Goal: Task Accomplishment & Management: Manage account settings

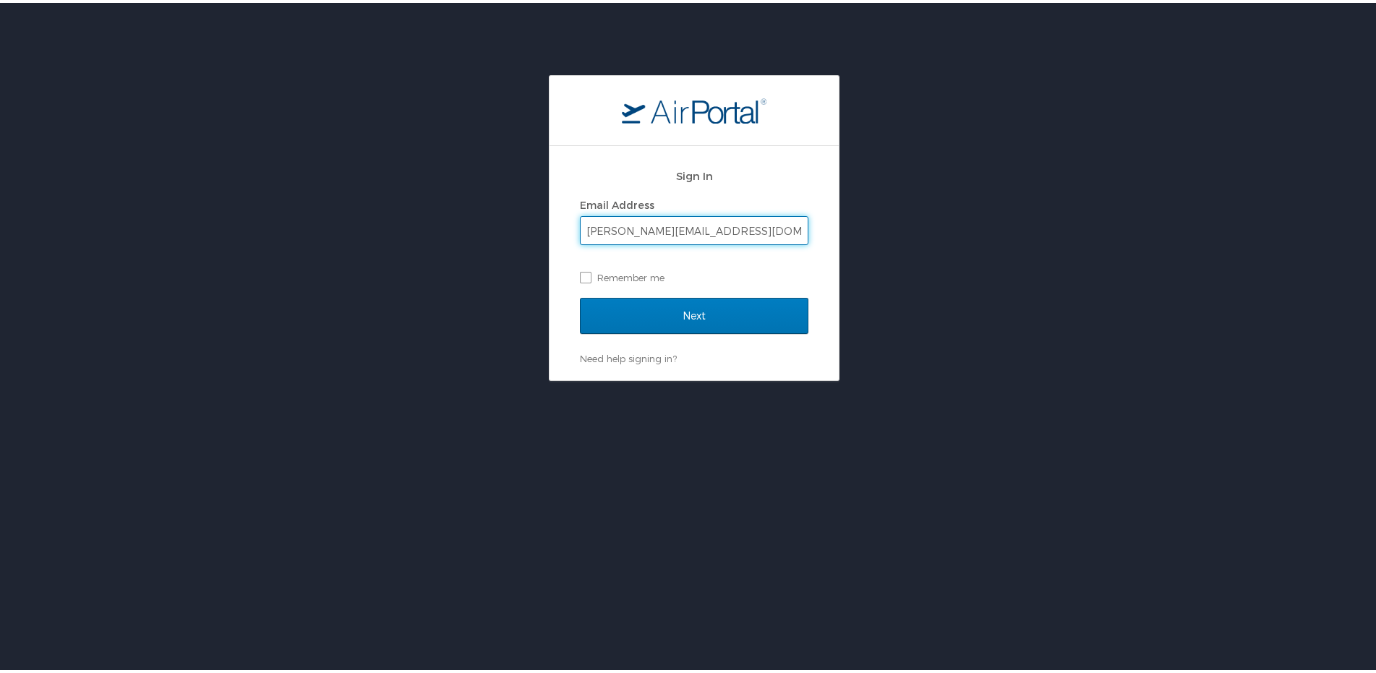
type input "[PERSON_NAME][EMAIL_ADDRESS][DOMAIN_NAME]"
click at [580, 295] on input "Next" at bounding box center [694, 313] width 229 height 36
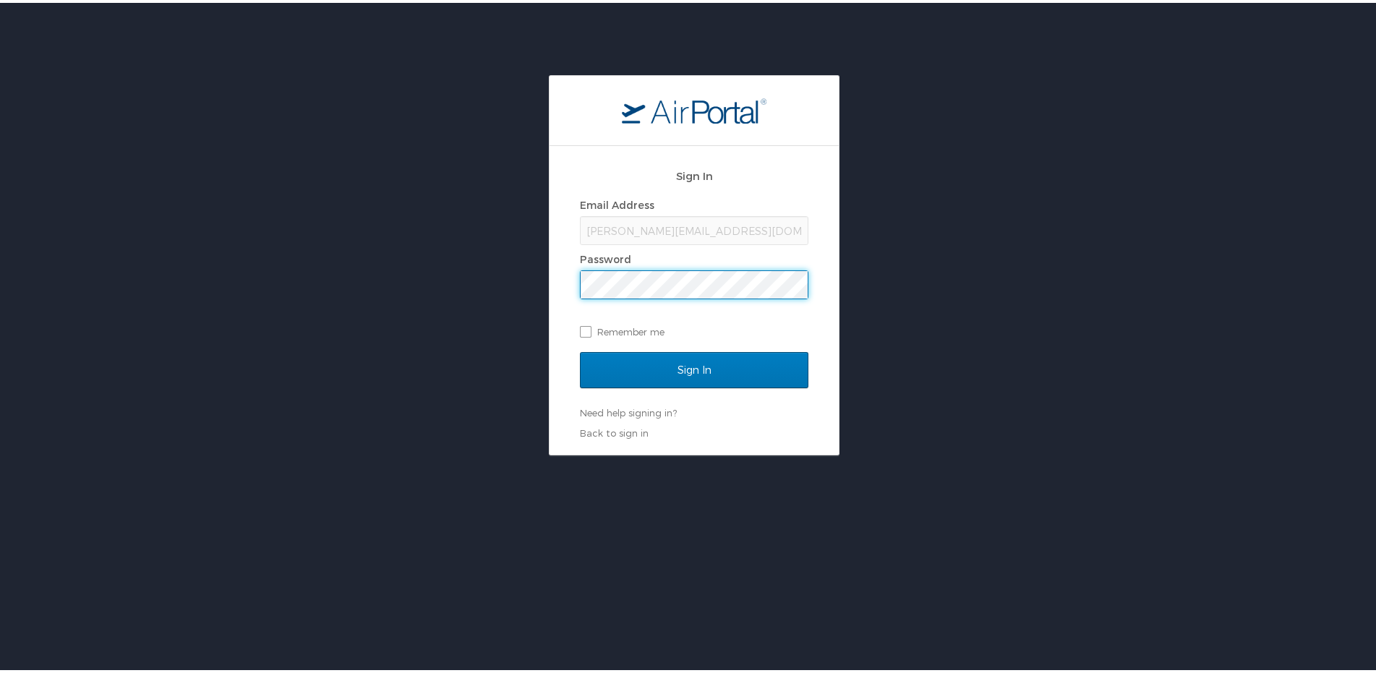
click at [580, 349] on input "Sign In" at bounding box center [694, 367] width 229 height 36
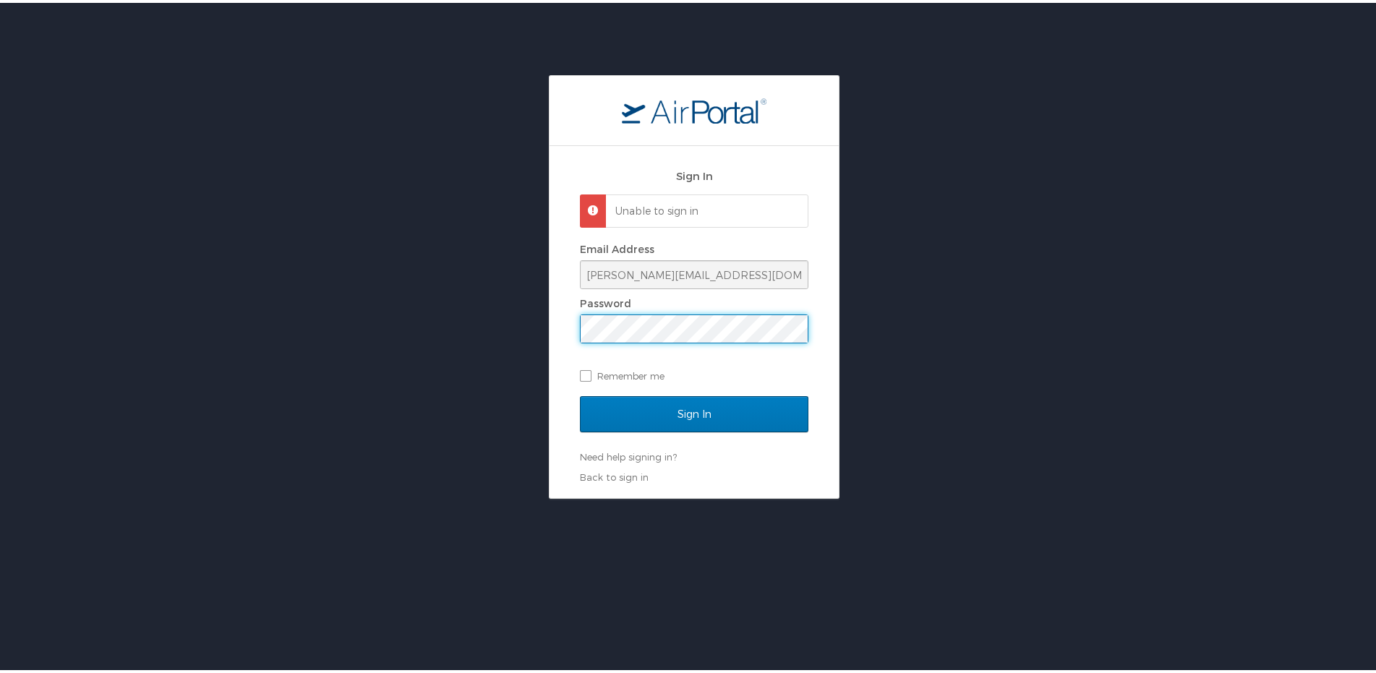
click at [580, 393] on input "Sign In" at bounding box center [694, 411] width 229 height 36
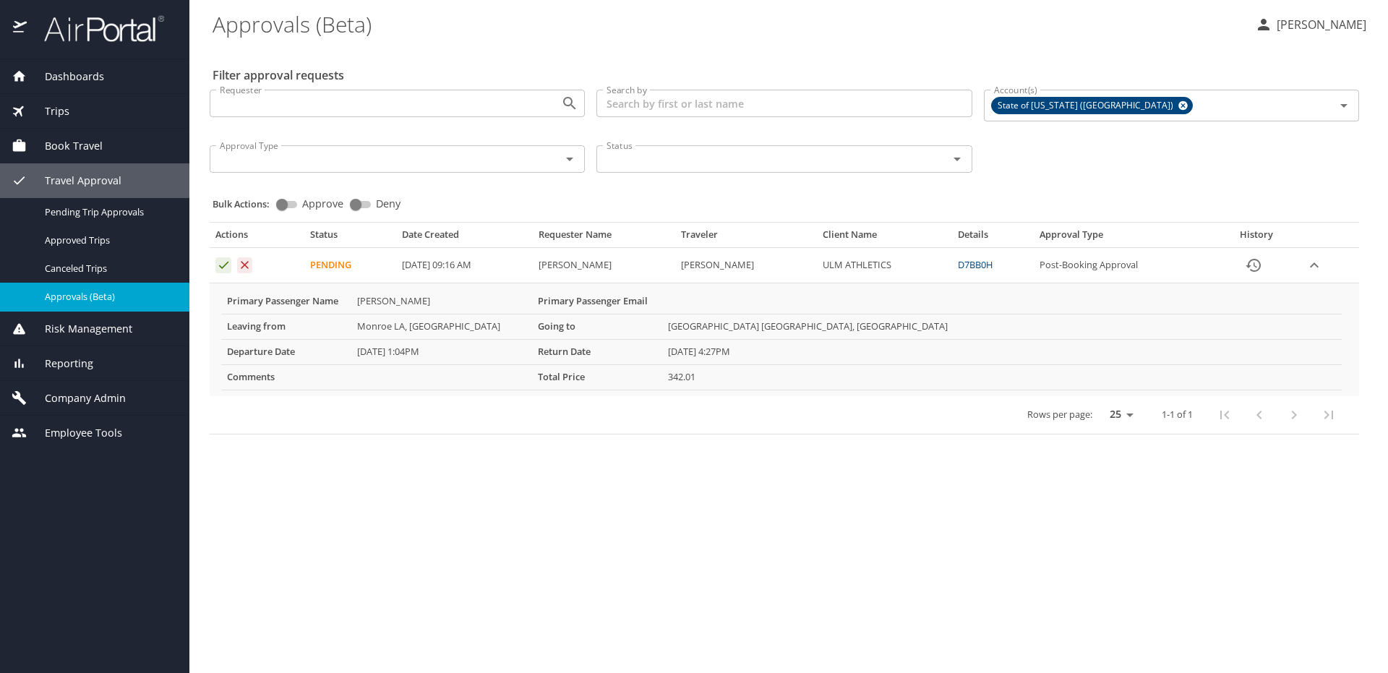
select select "US"
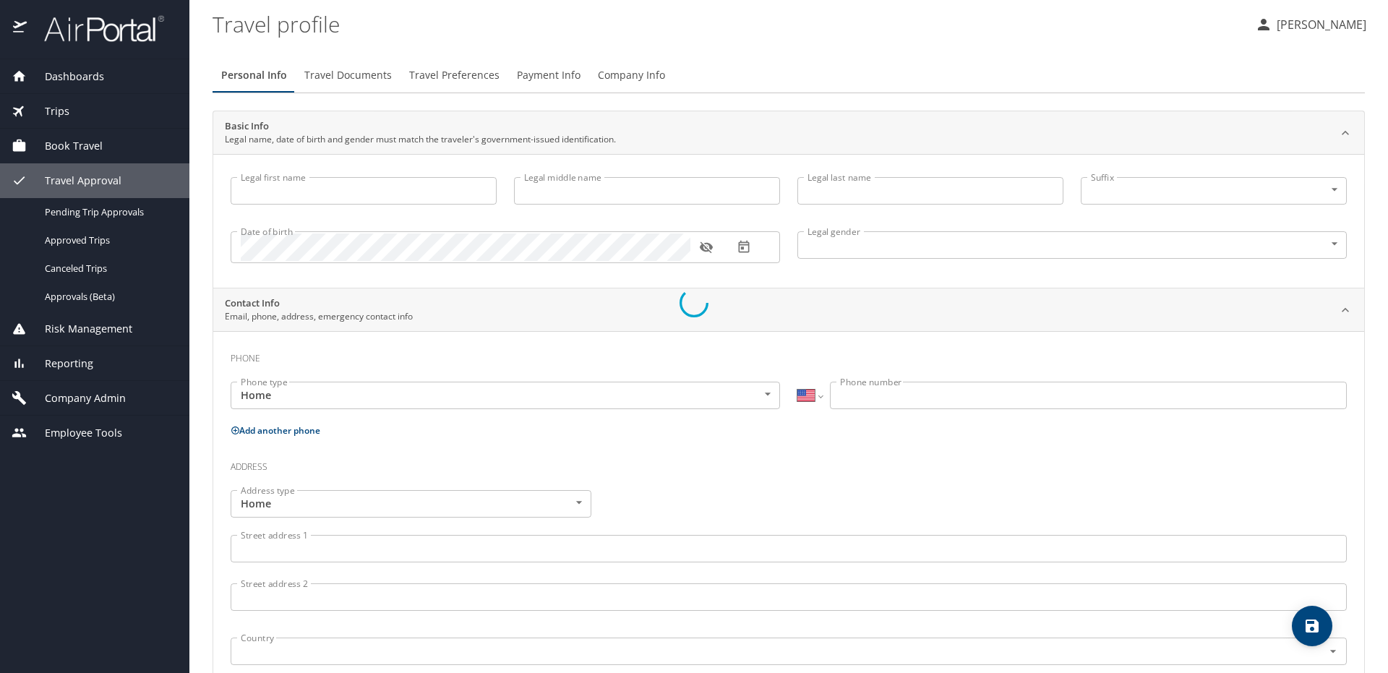
type input "[PERSON_NAME]"
type input "[DEMOGRAPHIC_DATA]"
select select "NL"
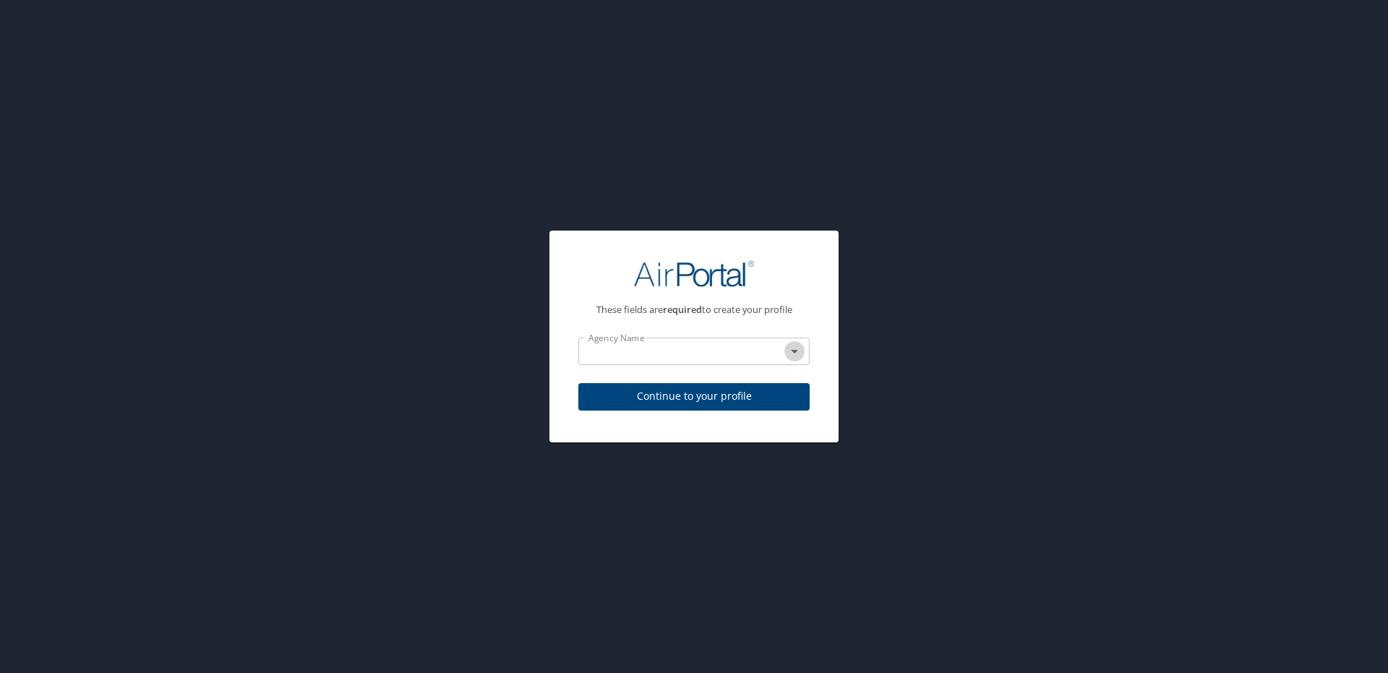
click at [795, 354] on icon "Open" at bounding box center [794, 351] width 17 height 17
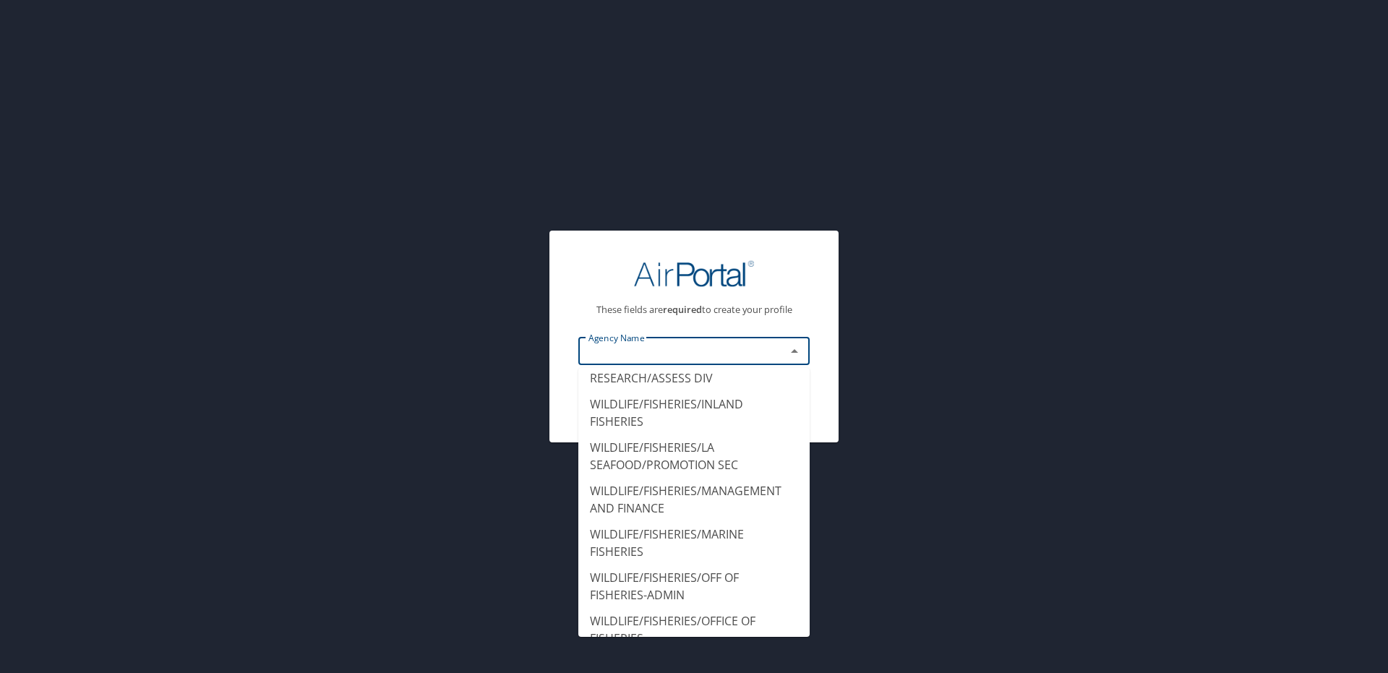
scroll to position [18865, 0]
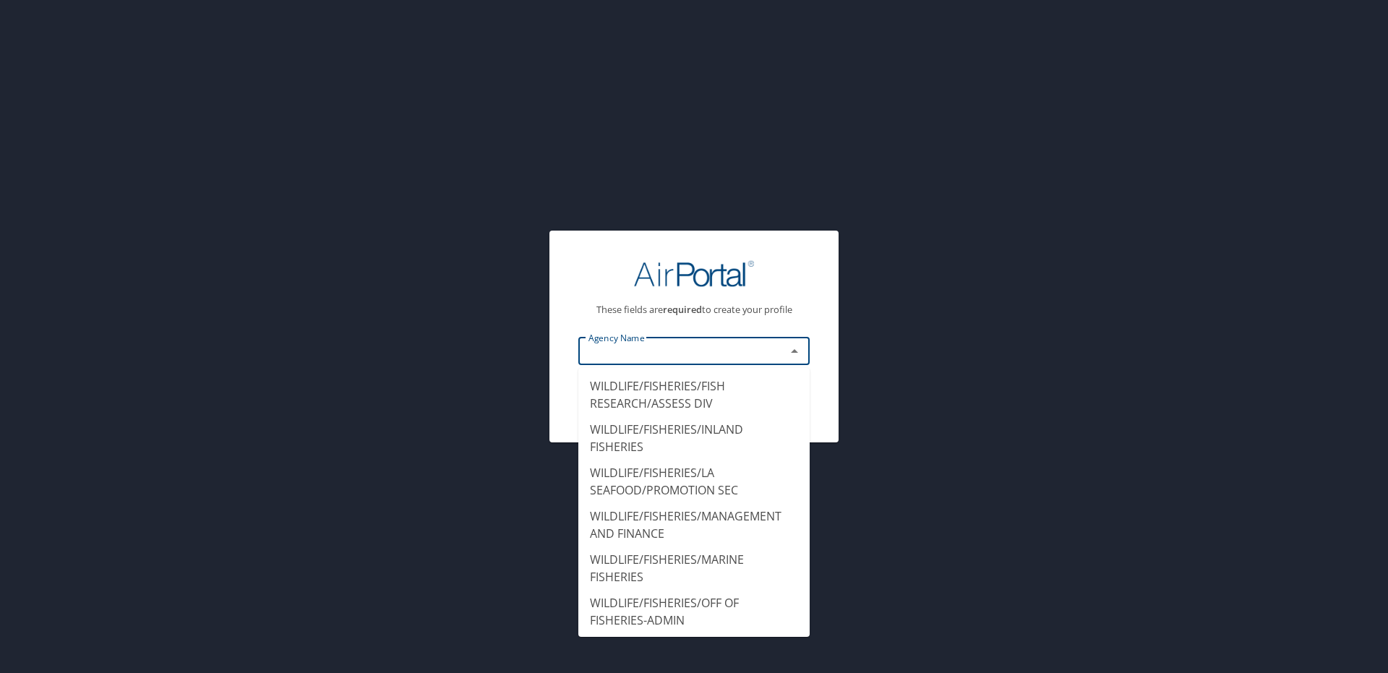
type input "ULM ATHLETICS"
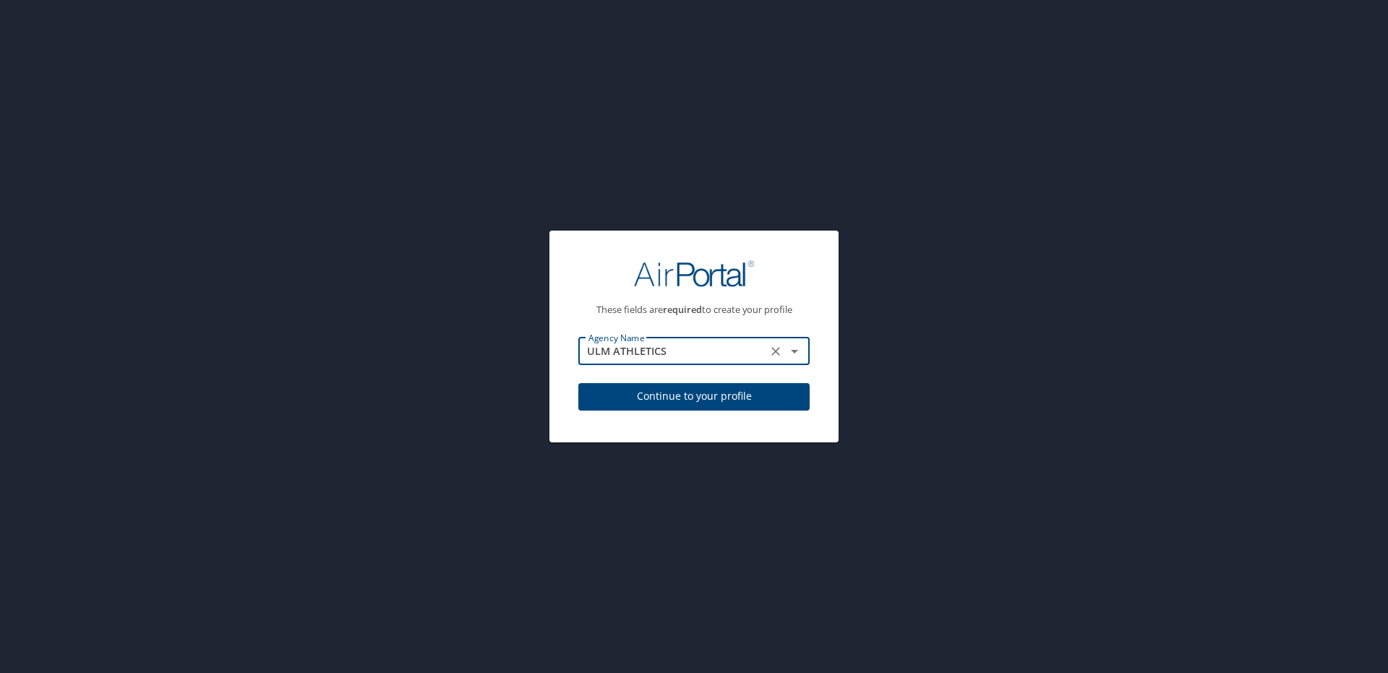
click at [722, 398] on span "Continue to your profile" at bounding box center [694, 397] width 208 height 18
select select "NL"
select select "US"
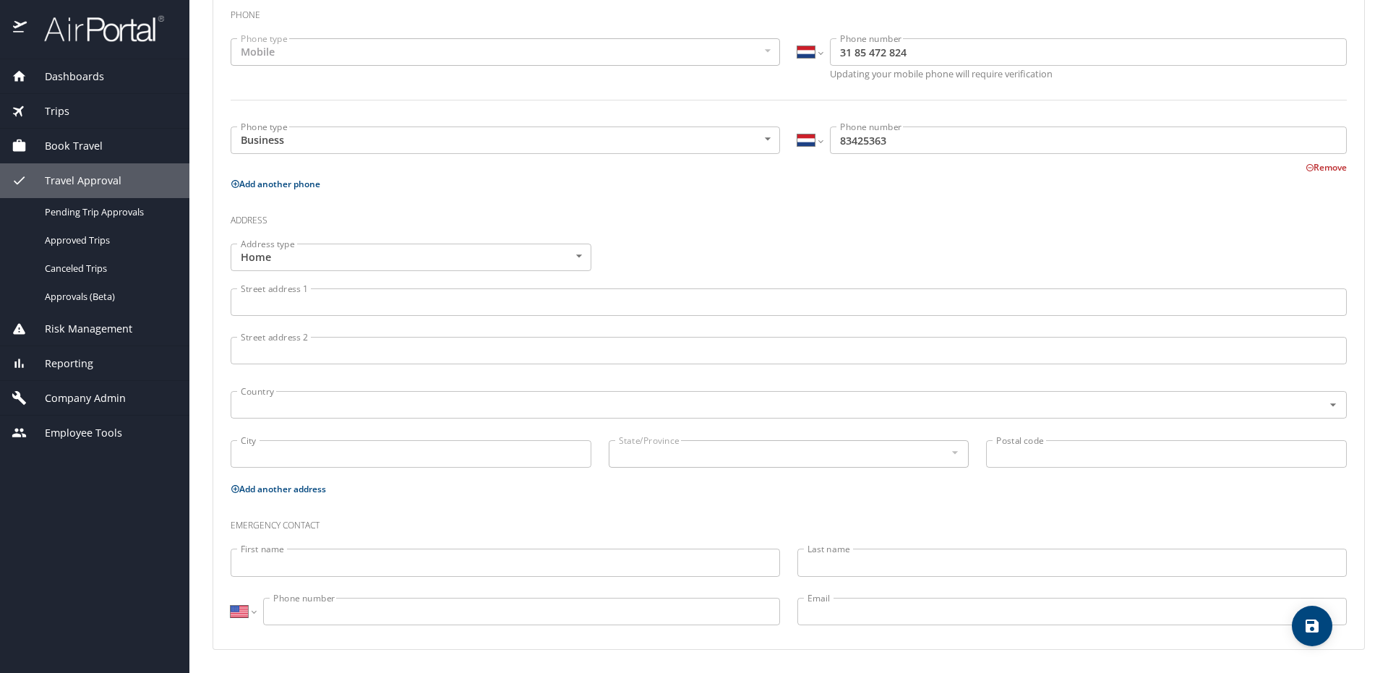
scroll to position [0, 0]
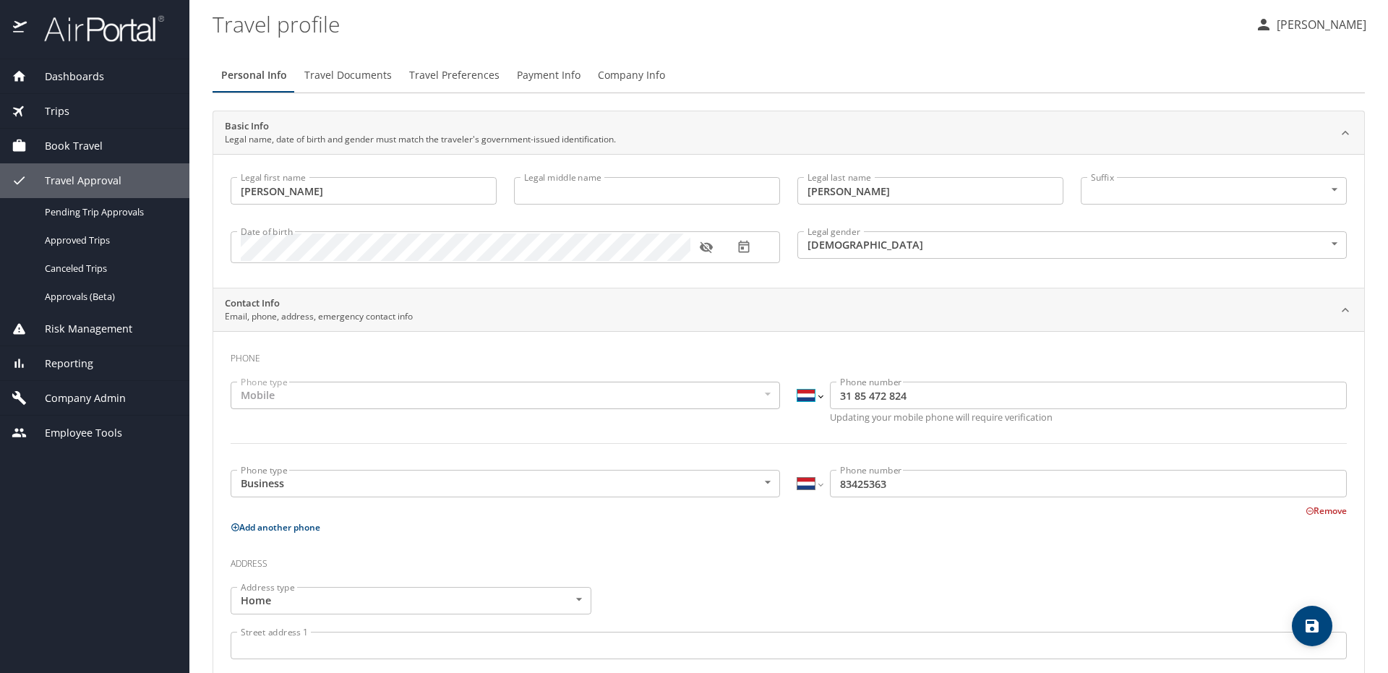
click at [813, 396] on select "International [GEOGRAPHIC_DATA] [GEOGRAPHIC_DATA] [GEOGRAPHIC_DATA] [GEOGRAPHIC…" at bounding box center [810, 395] width 25 height 27
select select "US"
click at [798, 382] on select "International [GEOGRAPHIC_DATA] [GEOGRAPHIC_DATA] [GEOGRAPHIC_DATA] [GEOGRAPHIC…" at bounding box center [810, 395] width 25 height 27
type input "[PHONE_NUMBER]"
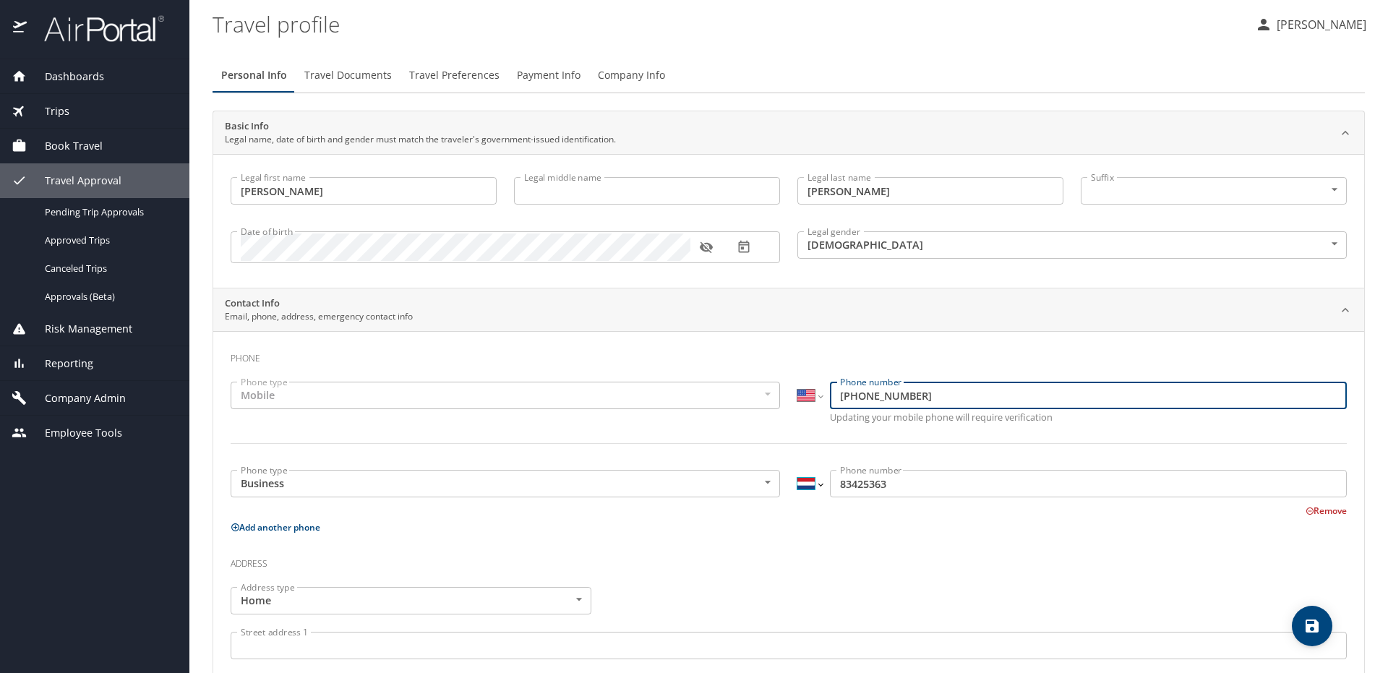
click at [813, 484] on select "International [GEOGRAPHIC_DATA] [GEOGRAPHIC_DATA] [GEOGRAPHIC_DATA] [GEOGRAPHIC…" at bounding box center [810, 483] width 25 height 27
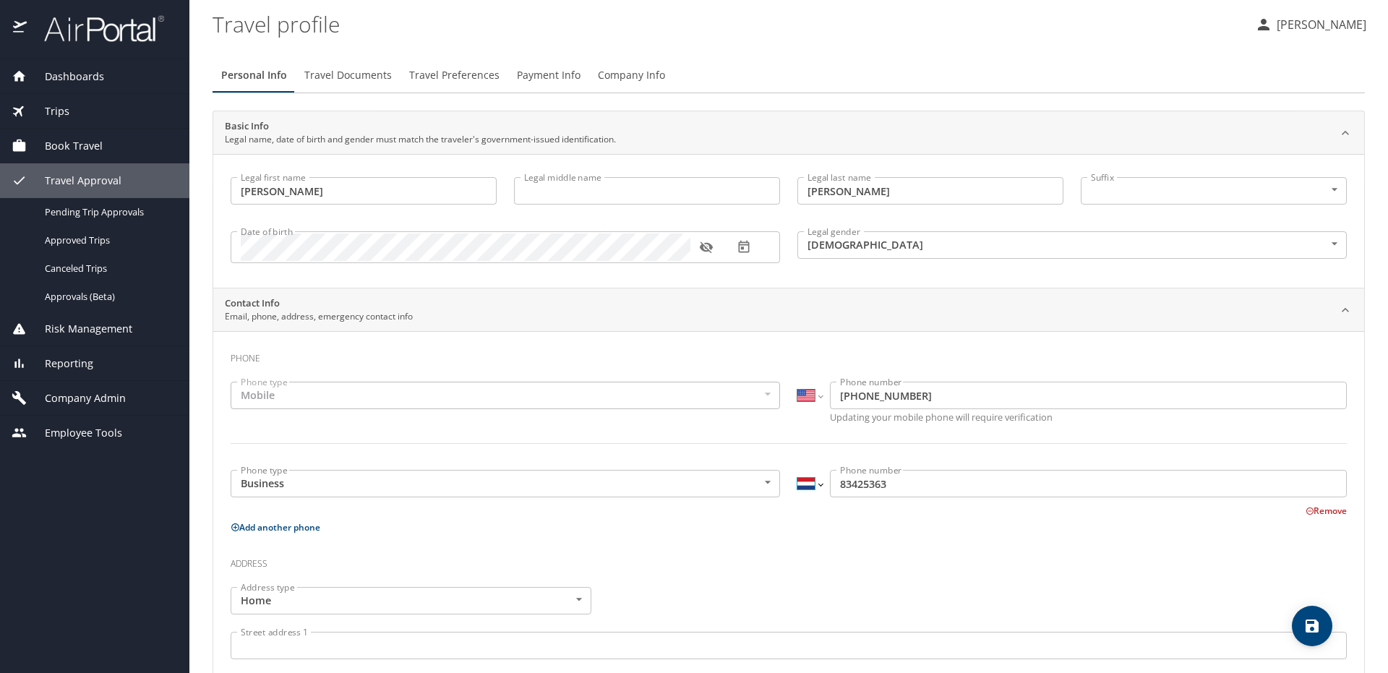
select select "US"
click at [798, 470] on select "International [GEOGRAPHIC_DATA] [GEOGRAPHIC_DATA] [GEOGRAPHIC_DATA] [GEOGRAPHIC…" at bounding box center [810, 483] width 25 height 27
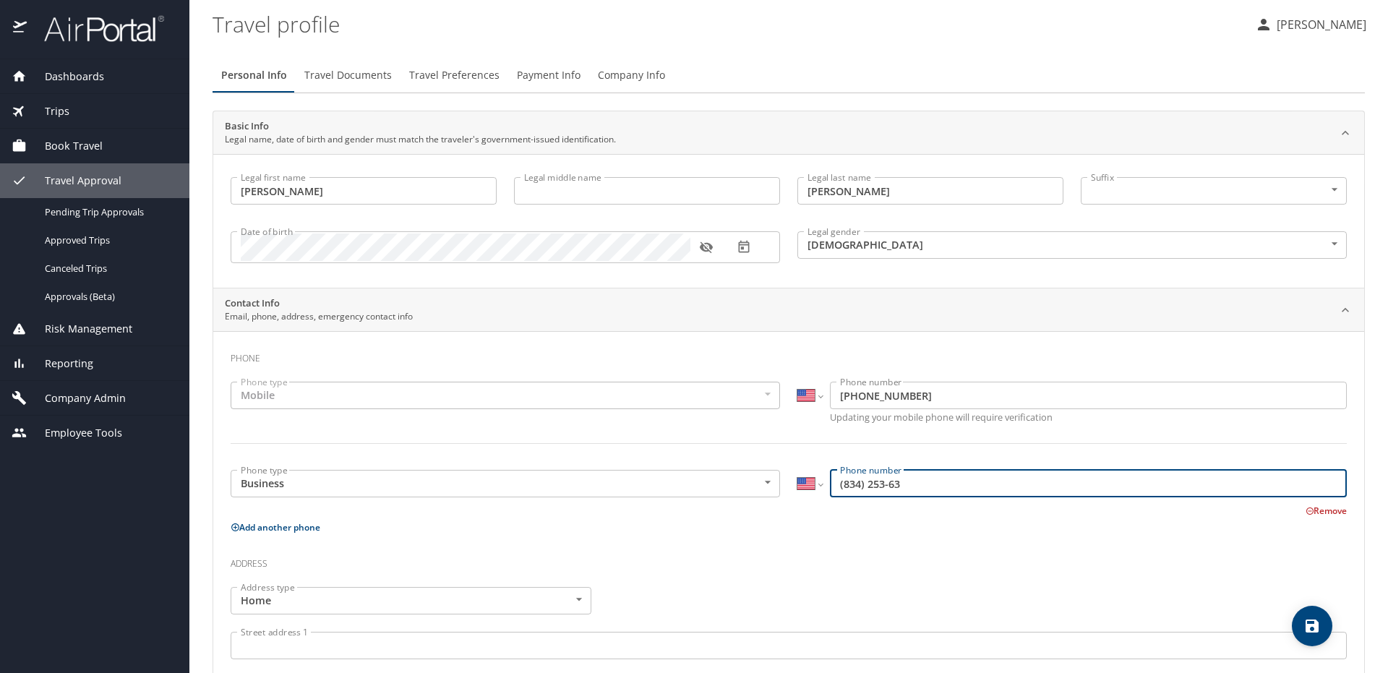
click at [803, 342] on div "Phone Phone type Mobile Mobile Phone type International [GEOGRAPHIC_DATA] [GEOG…" at bounding box center [788, 662] width 1151 height 662
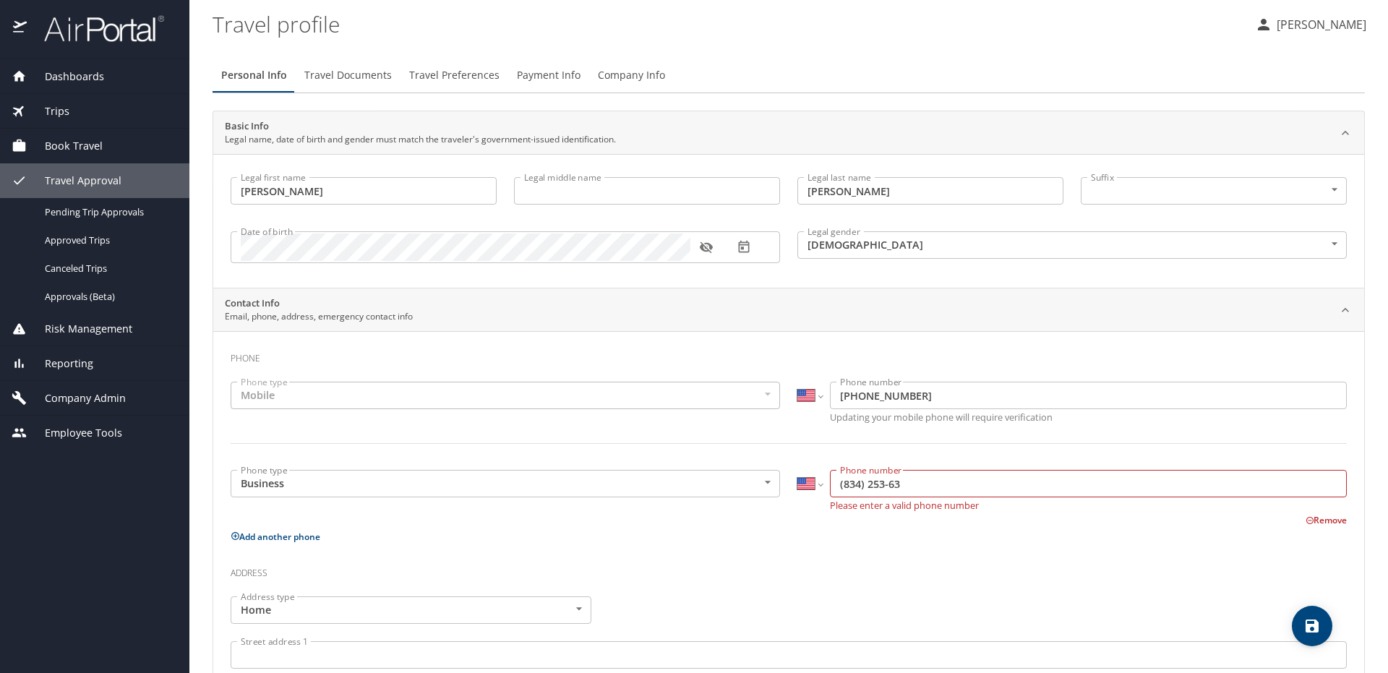
click at [913, 487] on input "(834) 253-63" at bounding box center [1088, 483] width 517 height 27
type input "[PHONE_NUMBER]"
click at [363, 77] on span "Travel Documents" at bounding box center [347, 76] width 87 height 18
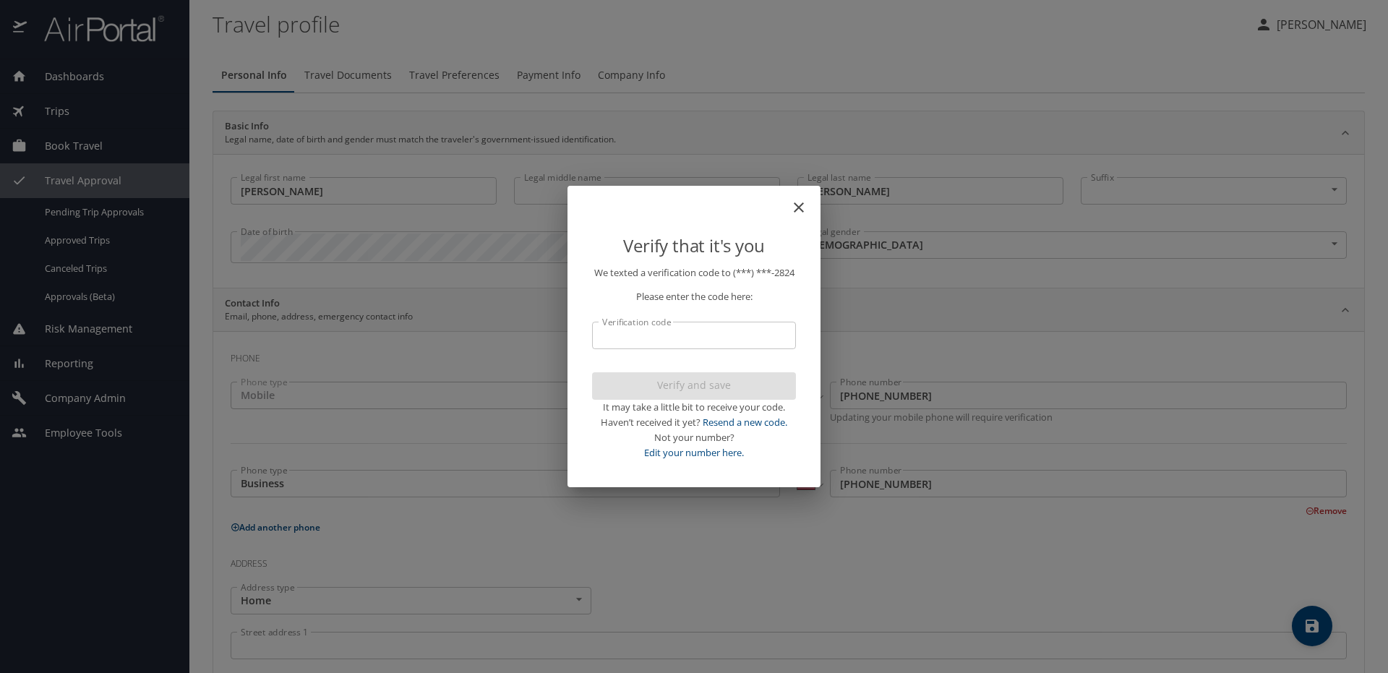
click at [682, 345] on input "Verification code" at bounding box center [694, 335] width 204 height 27
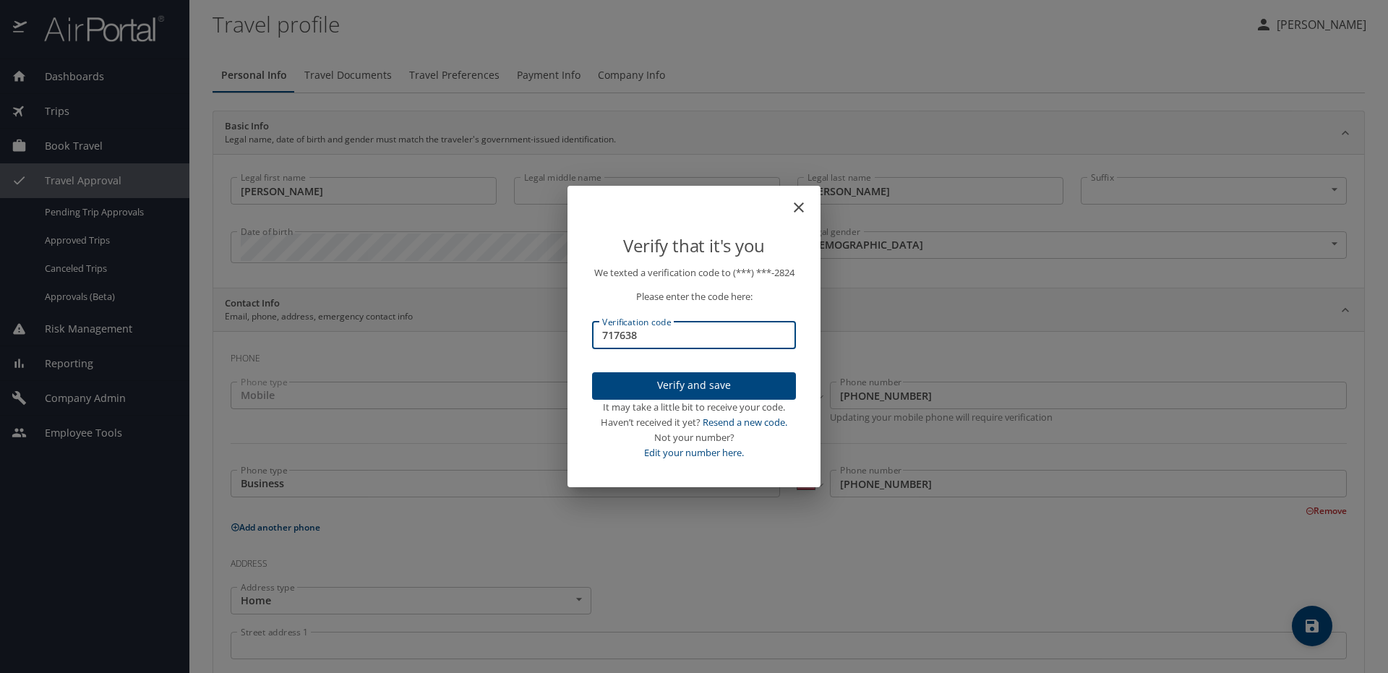
type input "717638"
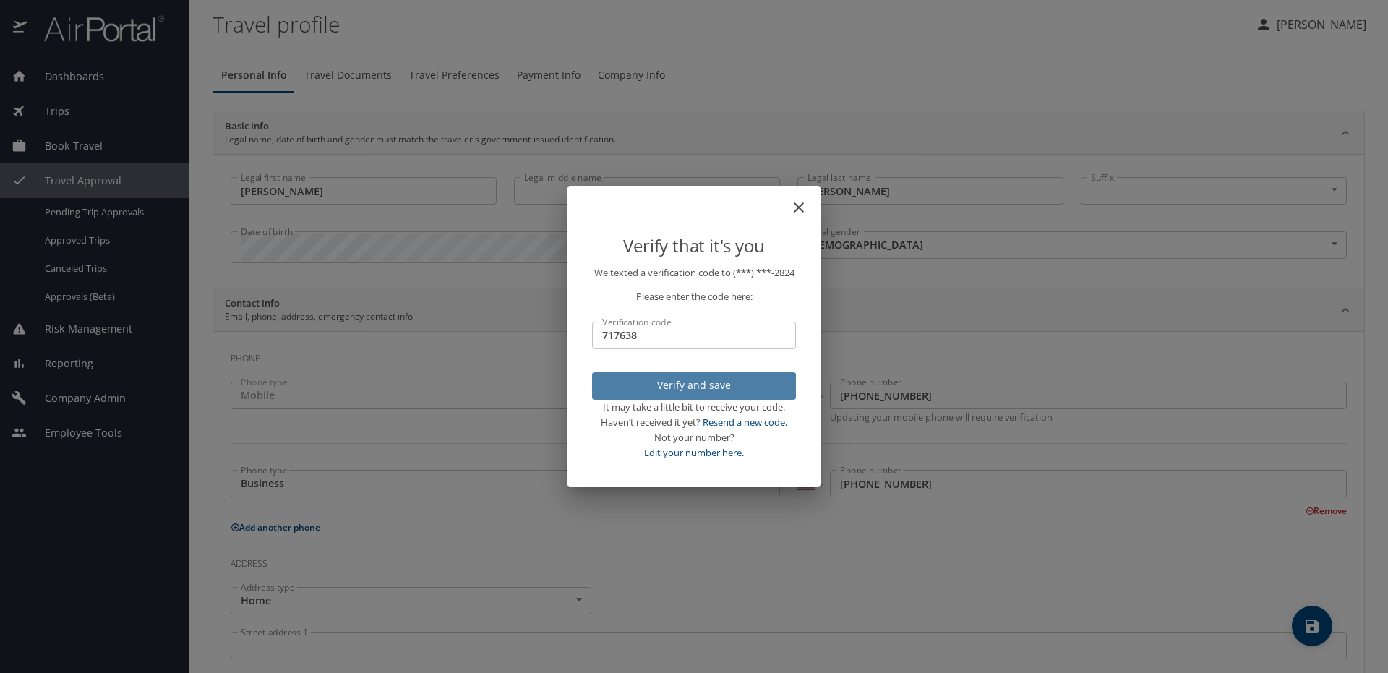
click at [721, 387] on span "Verify and save" at bounding box center [694, 386] width 181 height 18
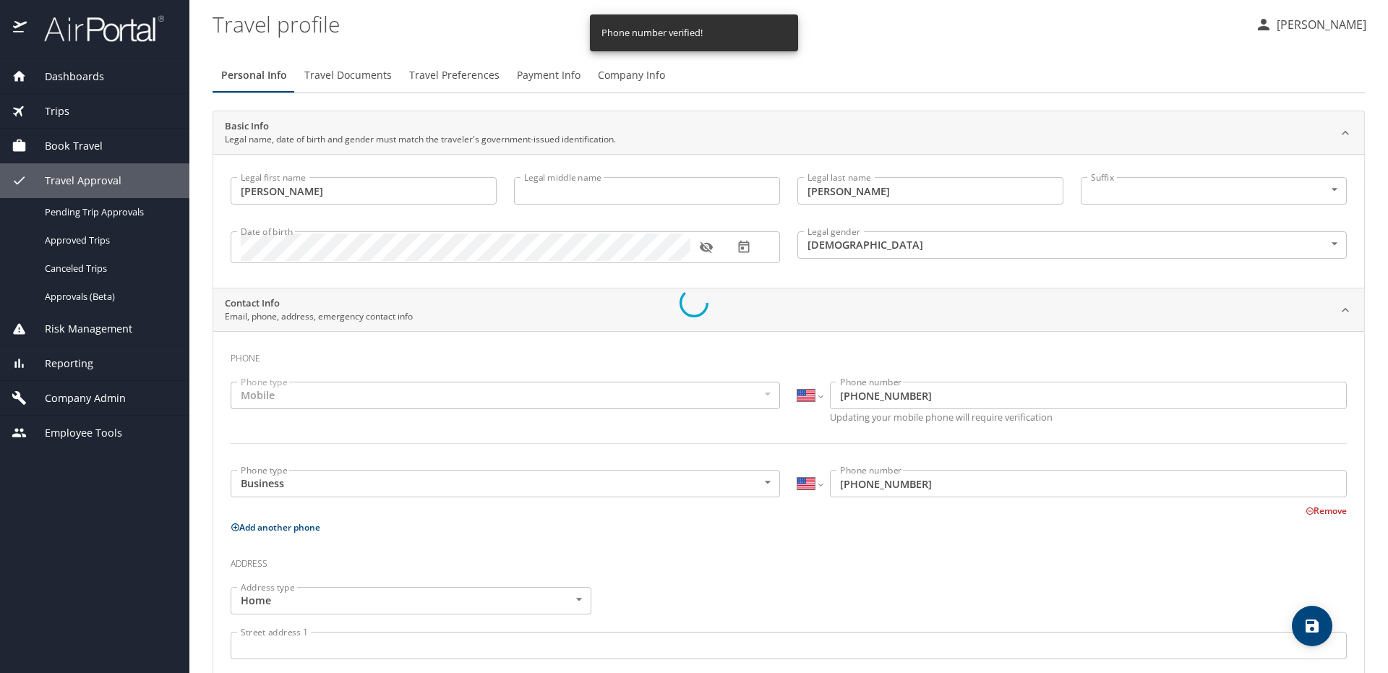
select select "US"
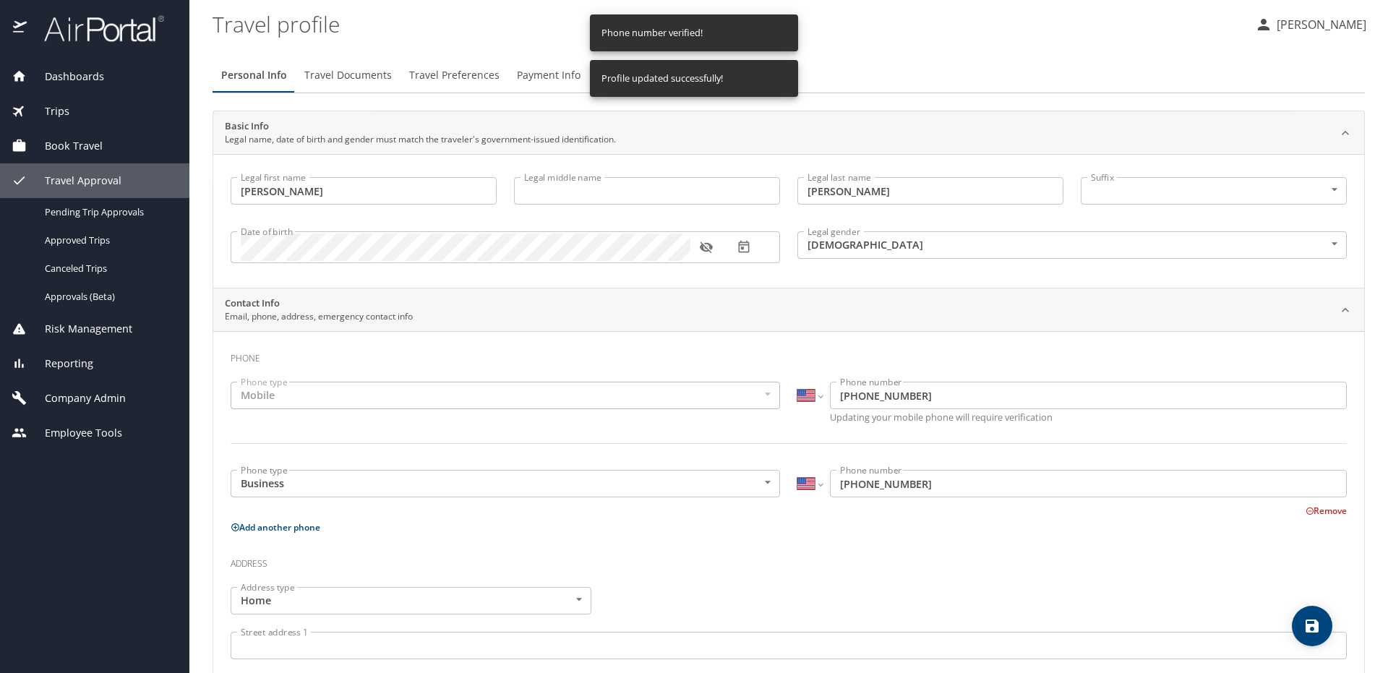
select select "US"
click at [124, 214] on span "Pending Trip Approvals" at bounding box center [108, 212] width 127 height 14
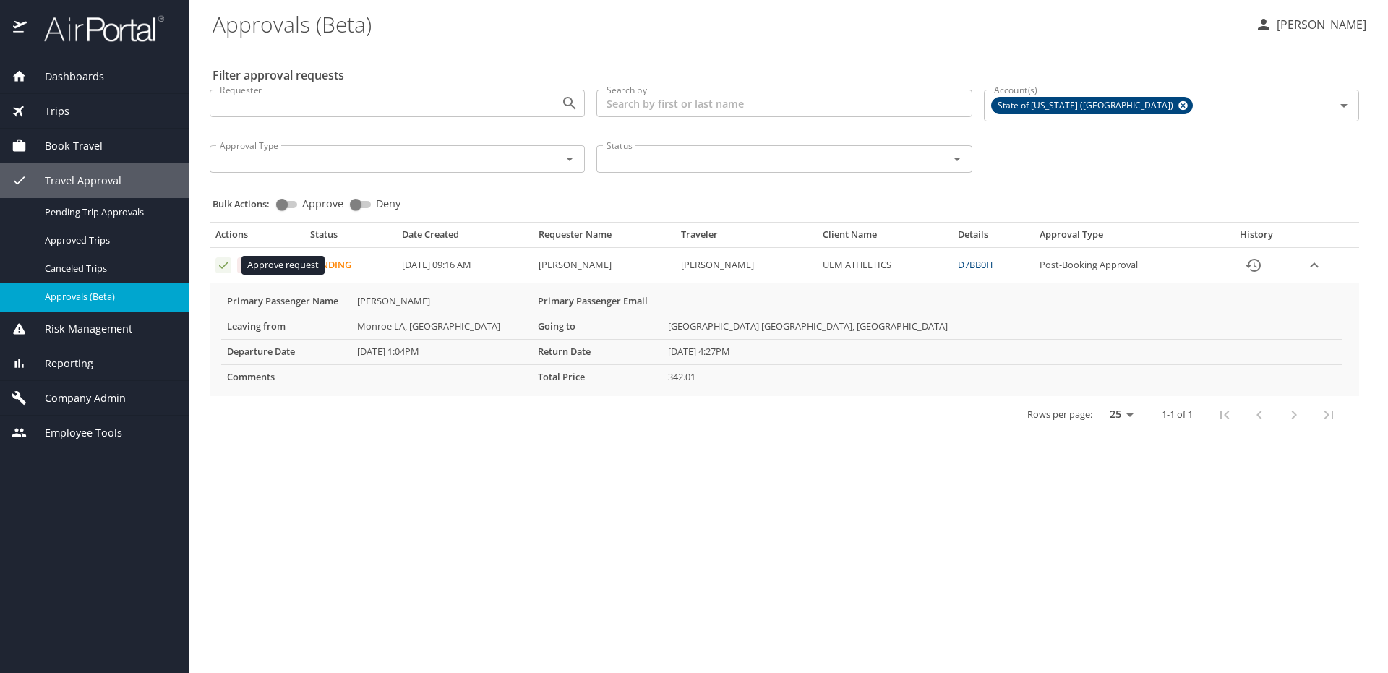
click at [226, 265] on icon "Approval table" at bounding box center [224, 265] width 14 height 14
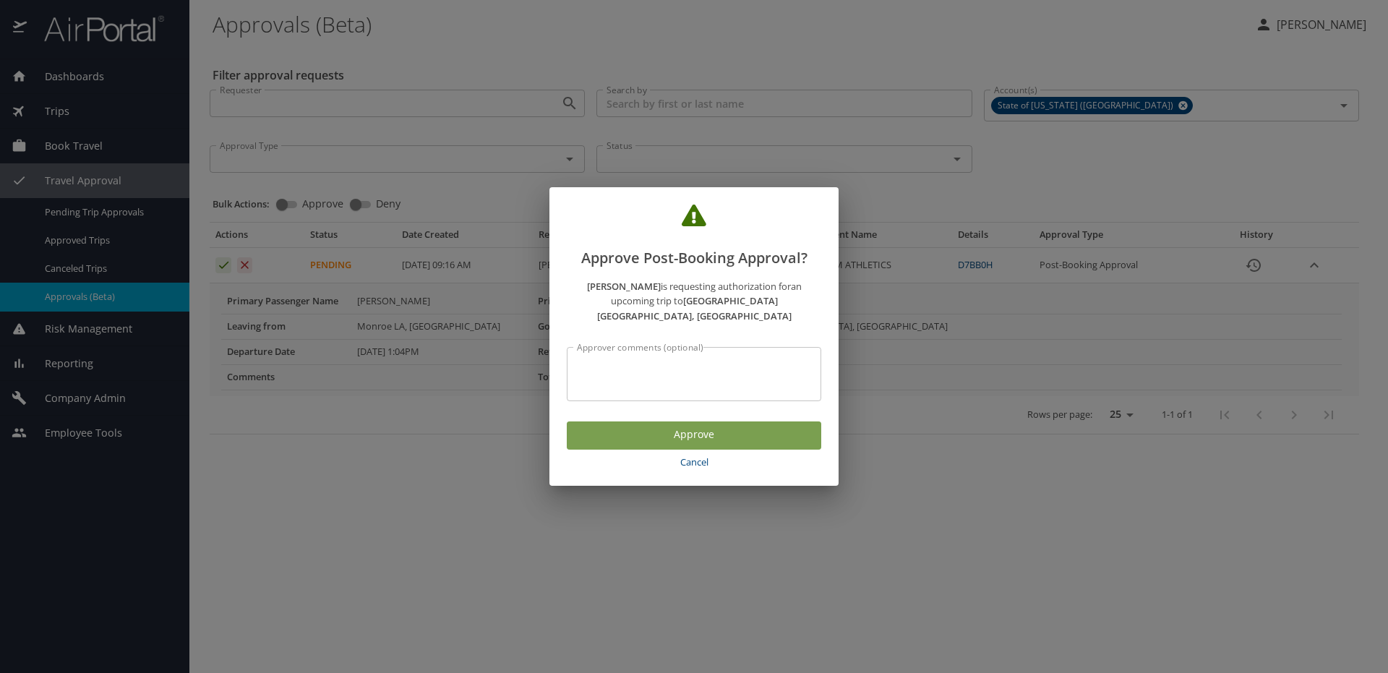
click at [701, 427] on span "Approve" at bounding box center [693, 435] width 231 height 18
